Goal: Check status: Check status

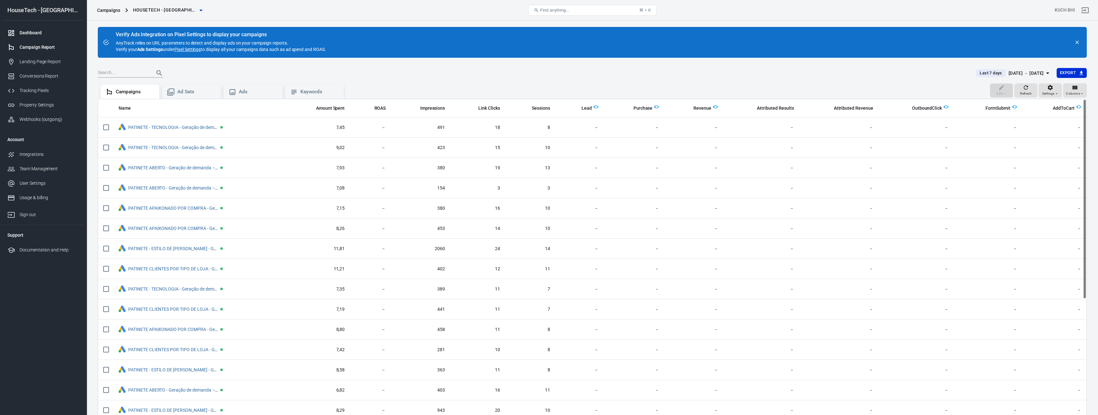
click at [36, 37] on link "Dashboard" at bounding box center [43, 33] width 82 height 14
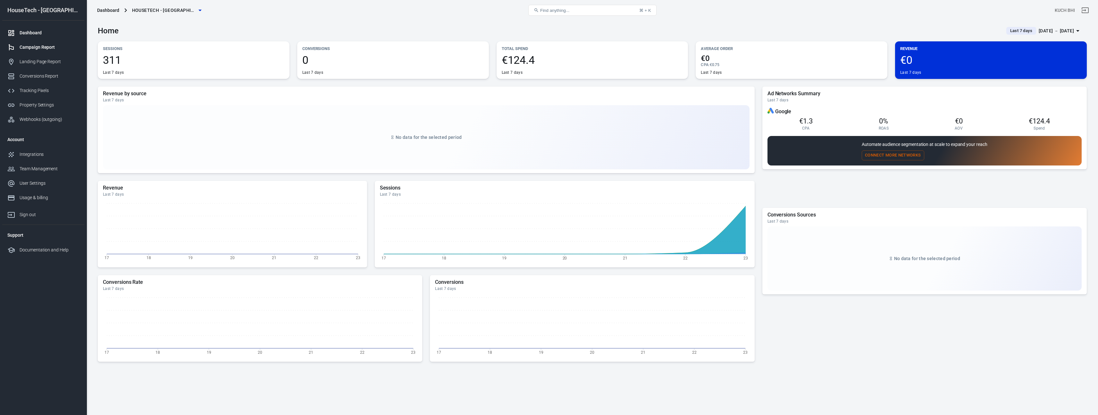
click at [50, 45] on div "Campaign Report" at bounding box center [50, 47] width 60 height 7
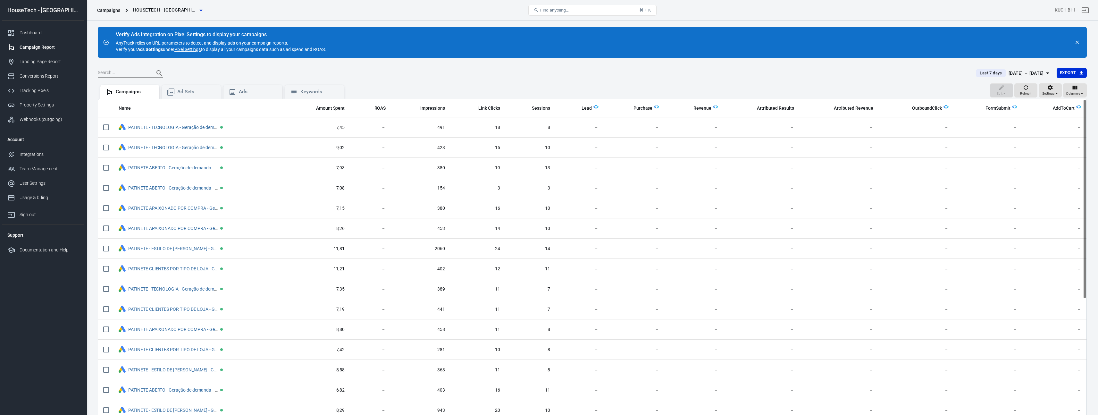
click at [976, 77] on button "Last 7 days [DATE] － [DATE]" at bounding box center [1014, 73] width 86 height 11
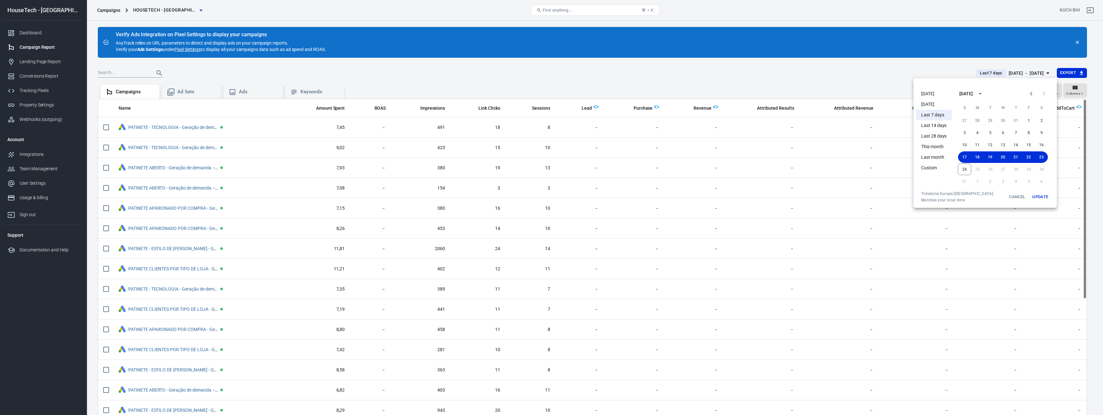
click at [919, 96] on li "[DATE]" at bounding box center [934, 93] width 36 height 11
click at [47, 33] on div at bounding box center [551, 207] width 1103 height 415
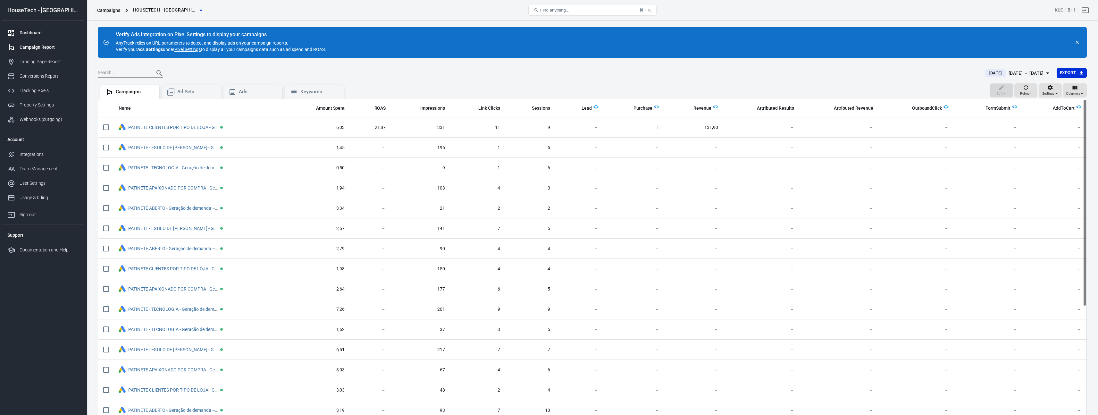
click at [39, 33] on div "Dashboard" at bounding box center [50, 32] width 60 height 7
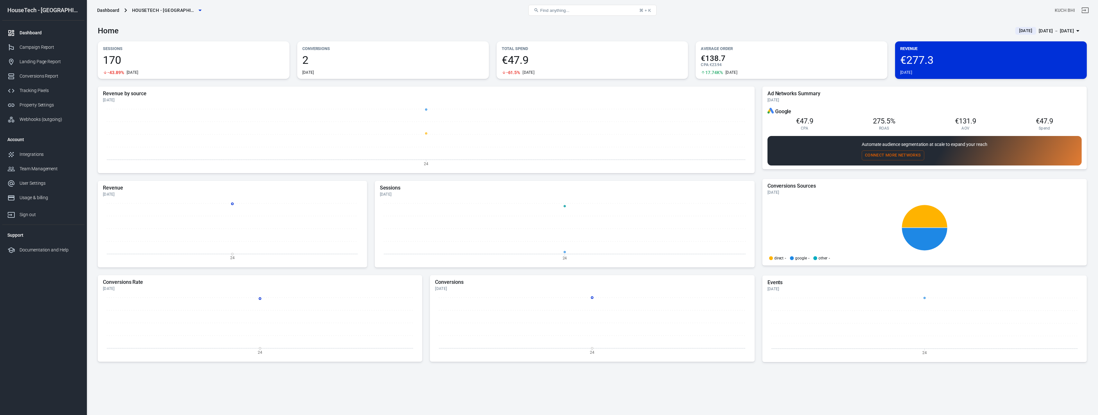
scroll to position [4, 0]
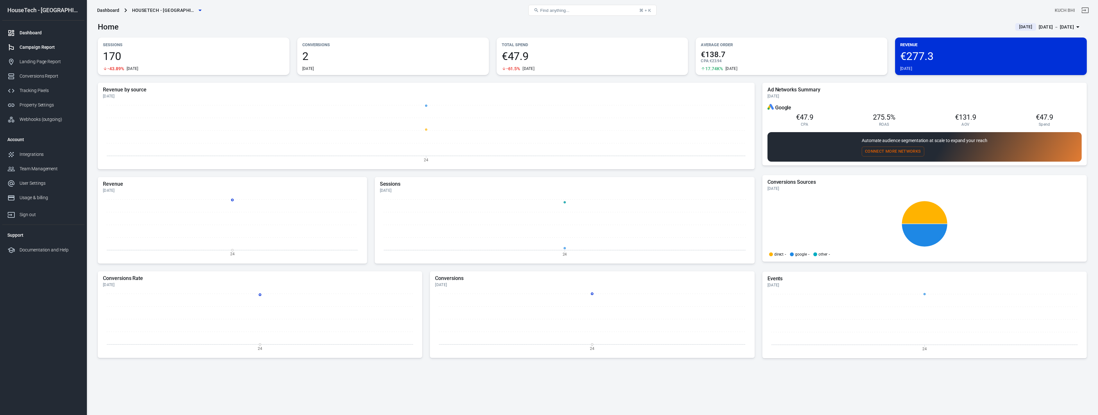
click at [53, 45] on div "Campaign Report" at bounding box center [50, 47] width 60 height 7
